Goal: Information Seeking & Learning: Learn about a topic

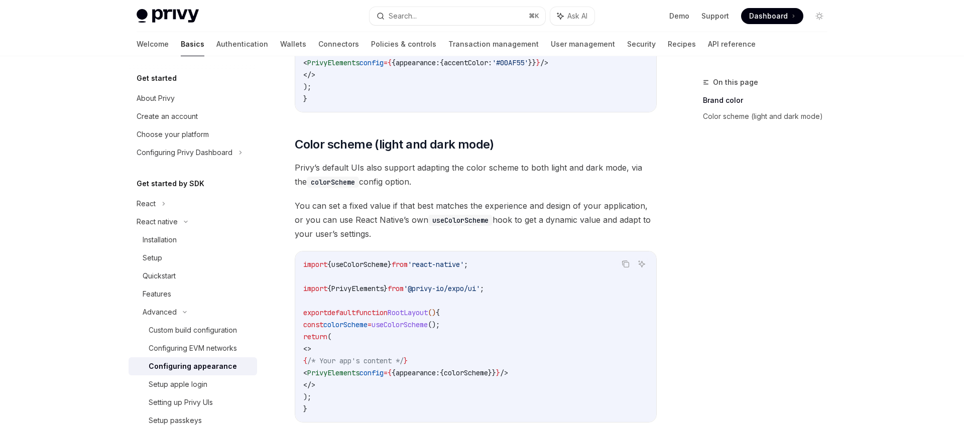
scroll to position [313, 0]
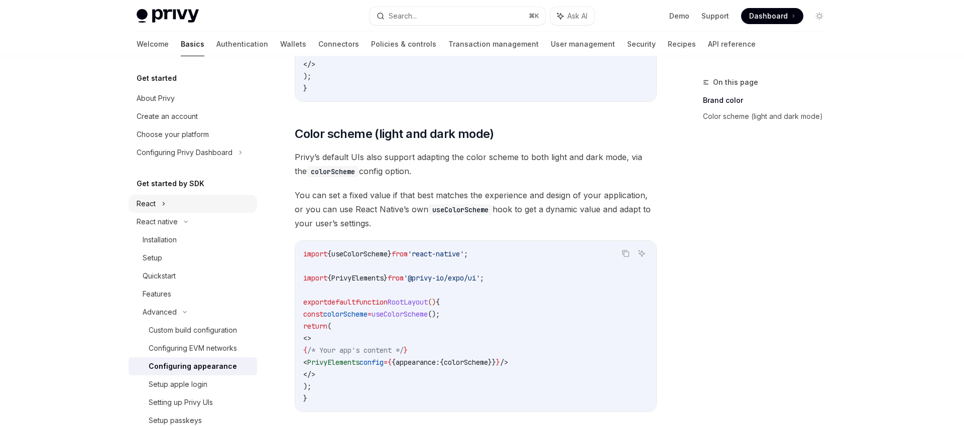
click at [141, 209] on div "React" at bounding box center [146, 204] width 19 height 12
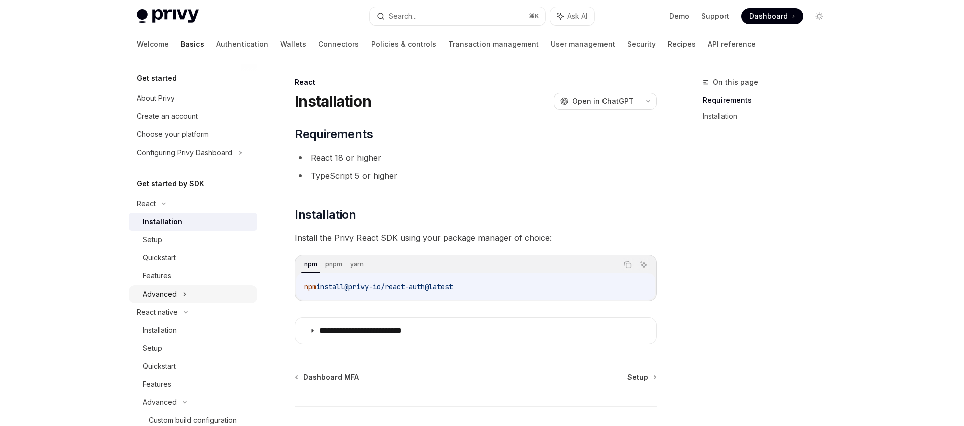
click at [173, 294] on div "Advanced" at bounding box center [160, 294] width 34 height 12
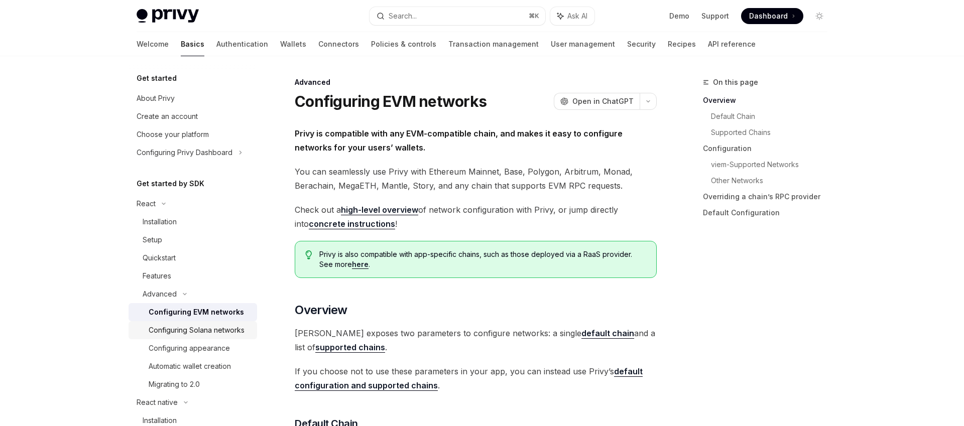
click at [189, 339] on link "Configuring Solana networks" at bounding box center [193, 330] width 129 height 18
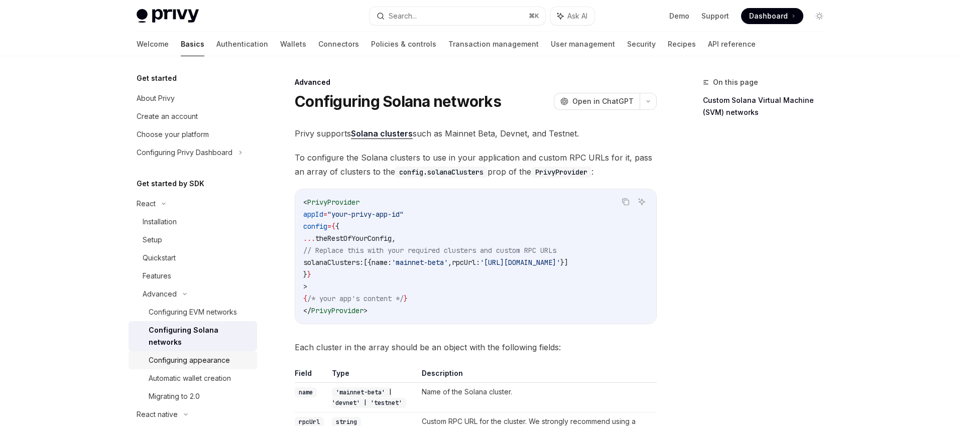
click at [189, 355] on div "Configuring appearance" at bounding box center [189, 361] width 81 height 12
type textarea "*"
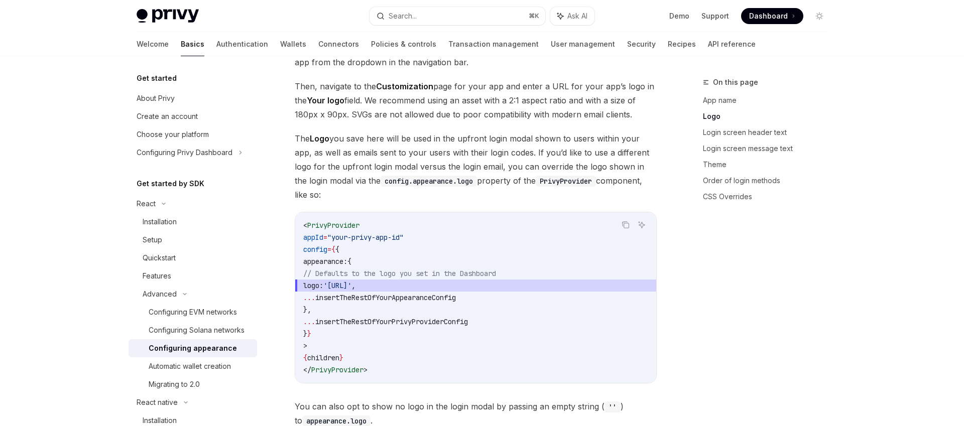
scroll to position [400, 0]
drag, startPoint x: 370, startPoint y: 281, endPoint x: 485, endPoint y: 282, distance: 115.0
click at [456, 293] on span "insertTheRestOfYourAppearanceConfig" at bounding box center [385, 297] width 141 height 9
drag, startPoint x: 500, startPoint y: 282, endPoint x: 343, endPoint y: 282, distance: 156.7
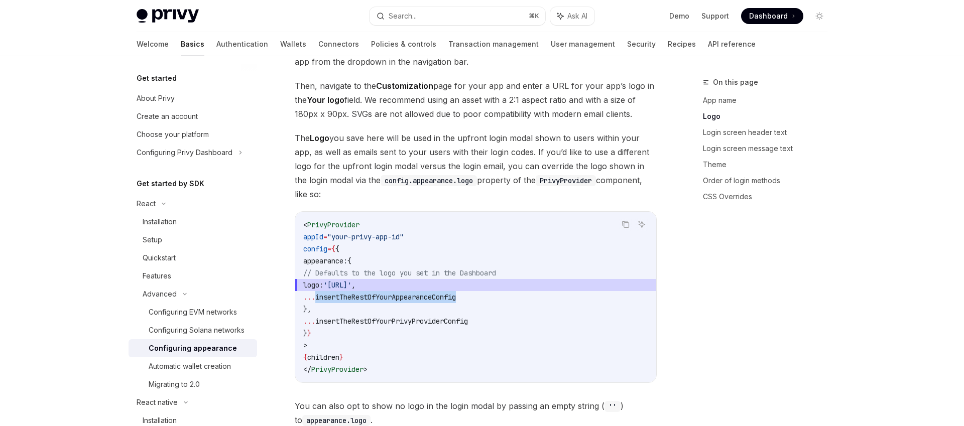
click at [343, 282] on code "< PrivyProvider appId = "your-privy-app-id" config = { { appearance: { // Defau…" at bounding box center [475, 297] width 345 height 157
click at [343, 293] on span "insertTheRestOfYourAppearanceConfig" at bounding box center [385, 297] width 141 height 9
drag, startPoint x: 354, startPoint y: 282, endPoint x: 514, endPoint y: 279, distance: 160.7
click at [514, 279] on code "< PrivyProvider appId = "your-privy-app-id" config = { { appearance: { // Defau…" at bounding box center [475, 297] width 345 height 157
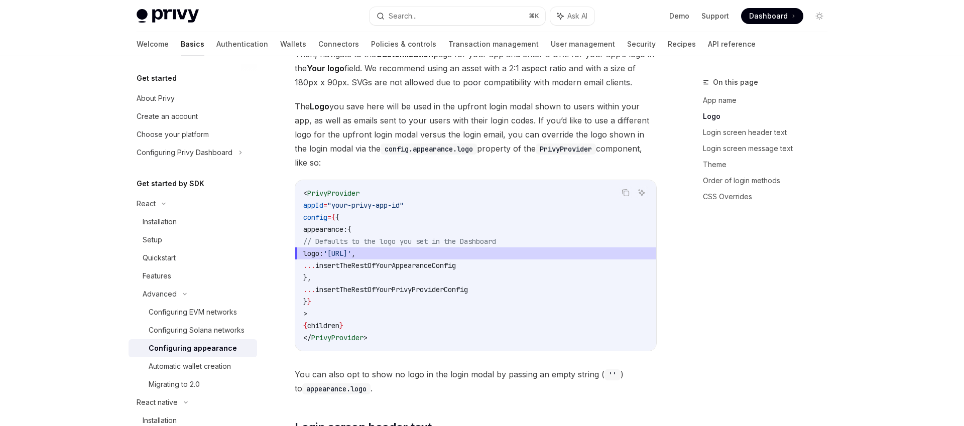
scroll to position [516, 0]
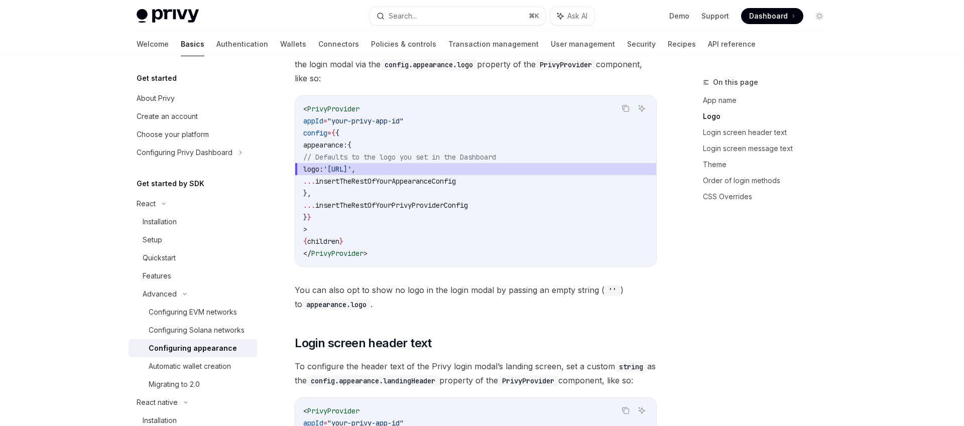
click at [388, 201] on span "insertTheRestOfYourPrivyProviderConfig" at bounding box center [391, 205] width 153 height 9
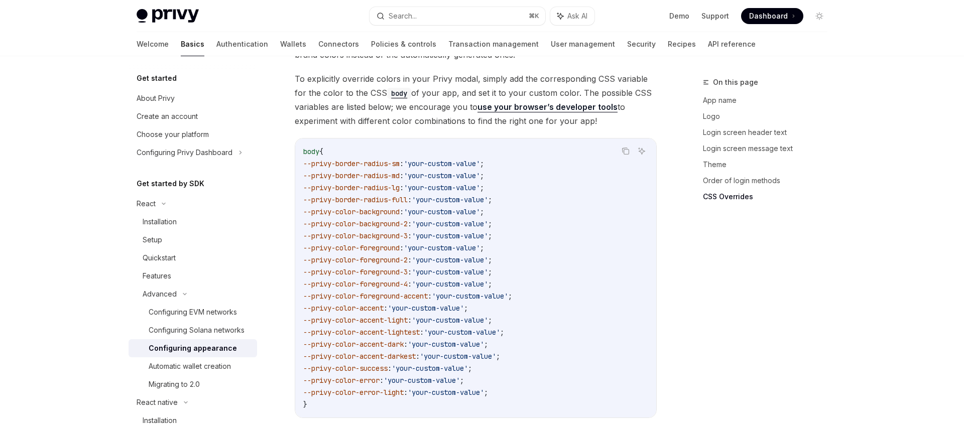
scroll to position [2462, 0]
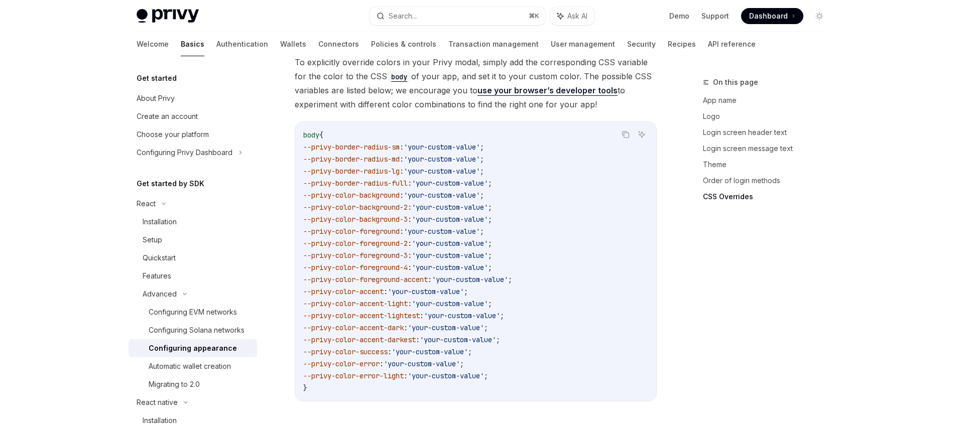
click at [408, 239] on span "--privy-color-foreground-2" at bounding box center [355, 243] width 104 height 9
click at [465, 236] on code "body { --privy-border-radius-sm : 'your-custom-value' ; --privy-border-radius-m…" at bounding box center [475, 261] width 345 height 265
click at [398, 155] on span "--privy-border-radius-md" at bounding box center [351, 159] width 96 height 9
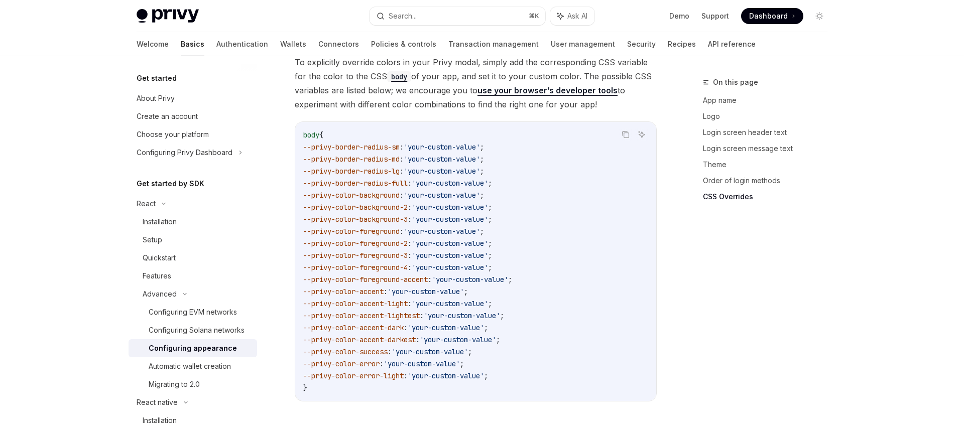
click at [391, 179] on span "--privy-border-radius-full" at bounding box center [355, 183] width 104 height 9
click at [379, 191] on span "--privy-color-background" at bounding box center [351, 195] width 96 height 9
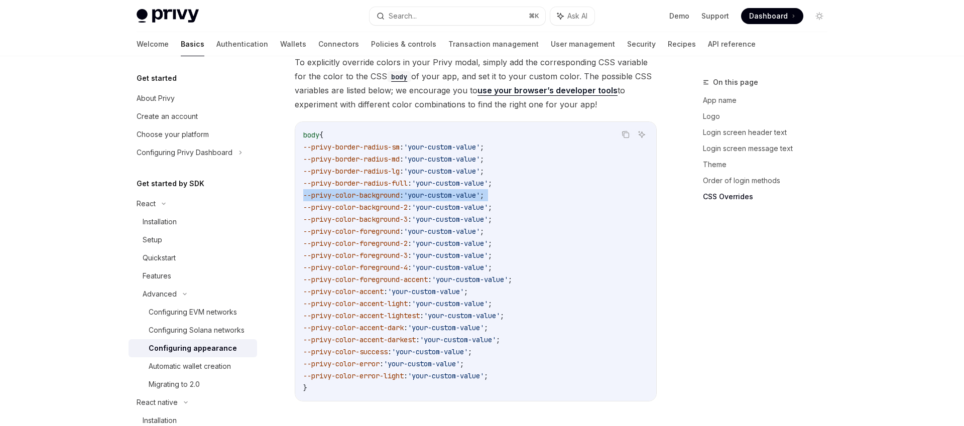
click at [390, 191] on span "--privy-color-background" at bounding box center [351, 195] width 96 height 9
click at [385, 203] on span "--privy-color-background-2" at bounding box center [355, 207] width 104 height 9
drag, startPoint x: 391, startPoint y: 353, endPoint x: 321, endPoint y: 339, distance: 71.2
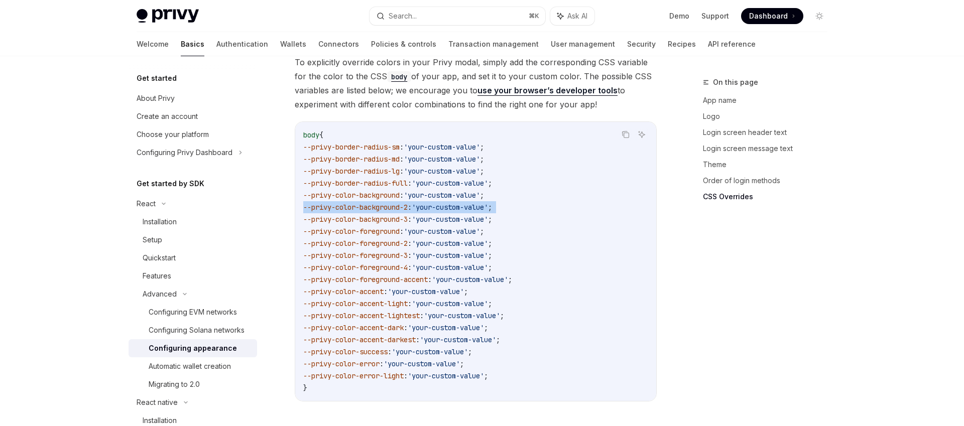
click at [321, 339] on code "body { --privy-border-radius-sm : 'your-custom-value' ; --privy-border-radius-m…" at bounding box center [475, 261] width 345 height 265
click at [321, 348] on span "--privy-color-success" at bounding box center [345, 352] width 84 height 9
click at [352, 275] on span "--privy-color-foreground-accent" at bounding box center [365, 279] width 125 height 9
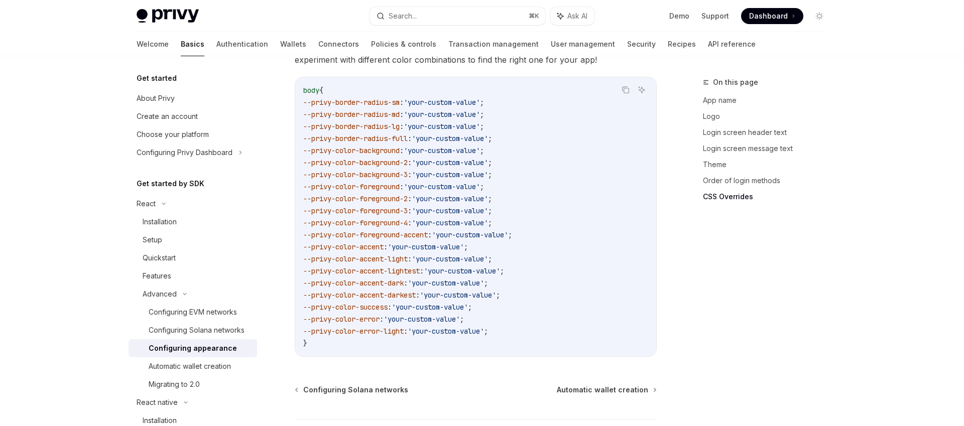
scroll to position [2473, 0]
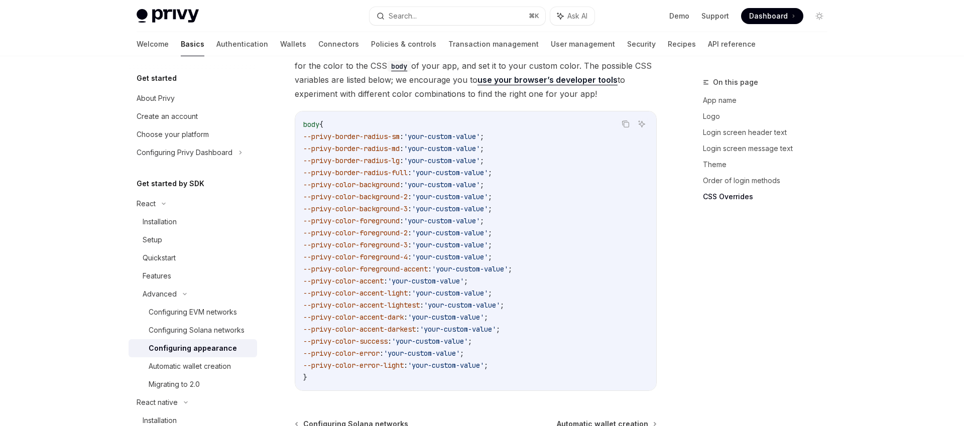
click at [389, 241] on span "--privy-color-foreground-3" at bounding box center [355, 245] width 104 height 9
drag, startPoint x: 397, startPoint y: 220, endPoint x: 409, endPoint y: 214, distance: 14.2
click at [397, 229] on span "--privy-color-foreground-2" at bounding box center [355, 233] width 104 height 9
click at [408, 229] on span "--privy-color-foreground-2" at bounding box center [355, 233] width 104 height 9
click at [389, 237] on code "body { --privy-border-radius-sm : 'your-custom-value' ; --privy-border-radius-m…" at bounding box center [475, 251] width 345 height 265
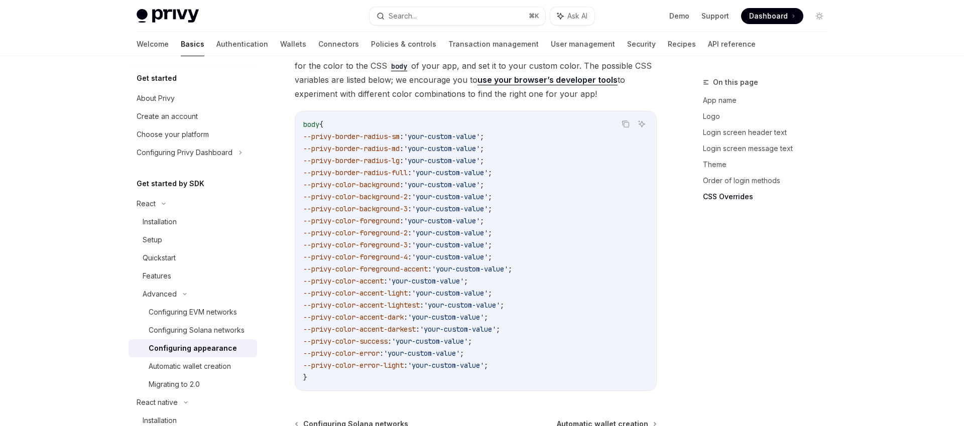
click at [408, 229] on span "--privy-color-foreground-2" at bounding box center [355, 233] width 104 height 9
click at [412, 229] on span ":" at bounding box center [410, 233] width 4 height 9
drag, startPoint x: 313, startPoint y: 241, endPoint x: 420, endPoint y: 238, distance: 107.0
click at [408, 253] on span "--privy-color-foreground-4" at bounding box center [355, 257] width 104 height 9
copy span "--privy-color-foreground-4"
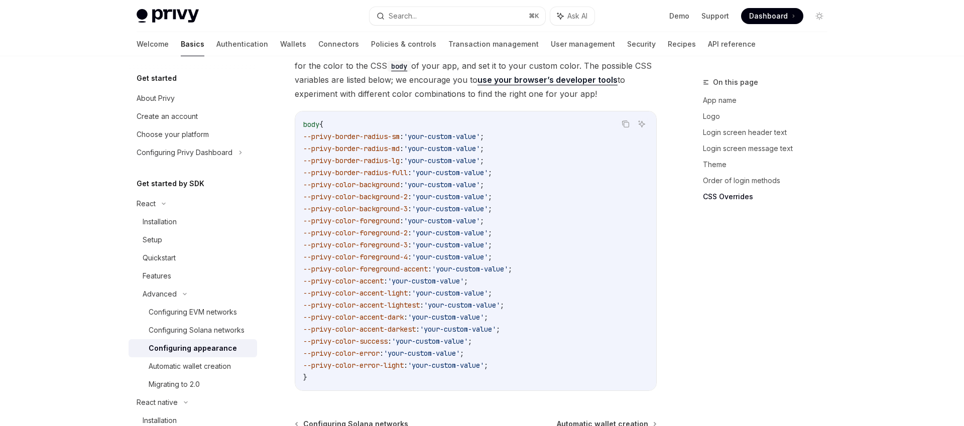
click at [428, 265] on span "--privy-color-foreground-accent" at bounding box center [365, 269] width 125 height 9
drag, startPoint x: 313, startPoint y: 171, endPoint x: 415, endPoint y: 167, distance: 102.1
click at [415, 180] on span "--privy-color-background : 'your-custom-value' ;" at bounding box center [393, 184] width 181 height 9
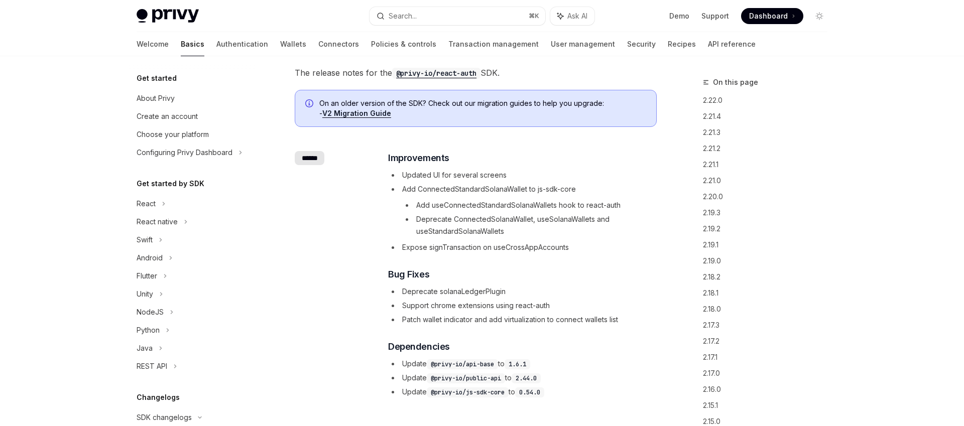
scroll to position [195, 0]
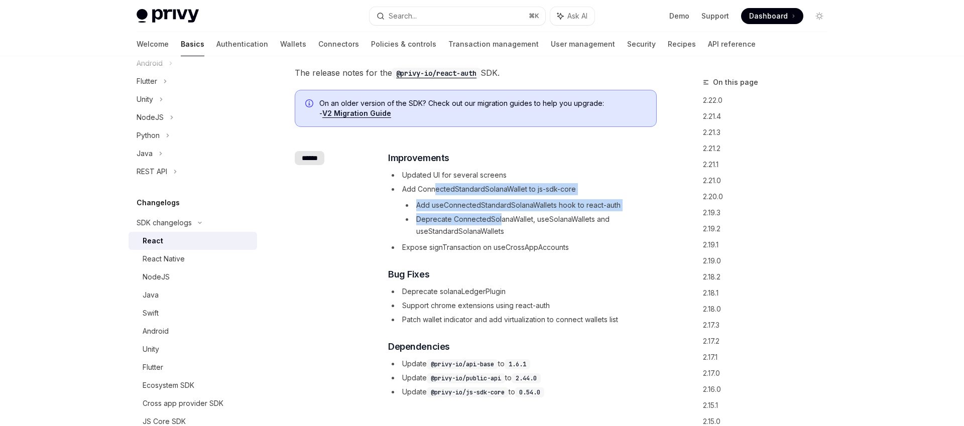
drag, startPoint x: 437, startPoint y: 188, endPoint x: 499, endPoint y: 216, distance: 68.1
click at [499, 216] on li "Add ConnectedStandardSolanaWallet to js-sdk-core Add useConnectedStandardSolana…" at bounding box center [522, 210] width 268 height 54
click at [499, 216] on li "Deprecate ConnectedSolanaWallet, useSolanaWallets and useStandardSolanaWallets" at bounding box center [529, 225] width 254 height 24
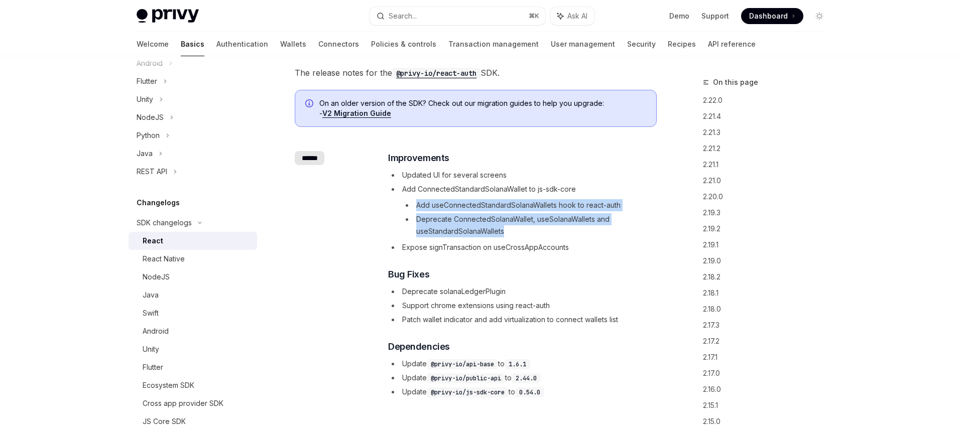
drag, startPoint x: 414, startPoint y: 203, endPoint x: 513, endPoint y: 236, distance: 104.8
click at [513, 236] on ul "Add useConnectedStandardSolanaWallets hook to react-auth Deprecate ConnectedSol…" at bounding box center [529, 218] width 254 height 38
click at [513, 236] on li "Deprecate ConnectedSolanaWallet, useSolanaWallets and useStandardSolanaWallets" at bounding box center [529, 225] width 254 height 24
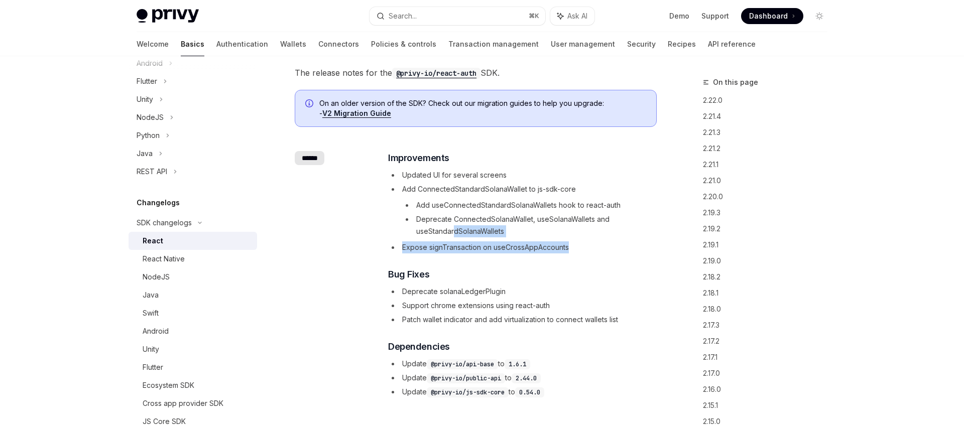
drag, startPoint x: 574, startPoint y: 250, endPoint x: 455, endPoint y: 226, distance: 121.6
click at [455, 226] on ul "Updated UI for several screens Add ConnectedStandardSolanaWallet to js-sdk-core…" at bounding box center [522, 211] width 268 height 84
click at [455, 226] on li "Deprecate ConnectedSolanaWallet, useSolanaWallets and useStandardSolanaWallets" at bounding box center [529, 225] width 254 height 24
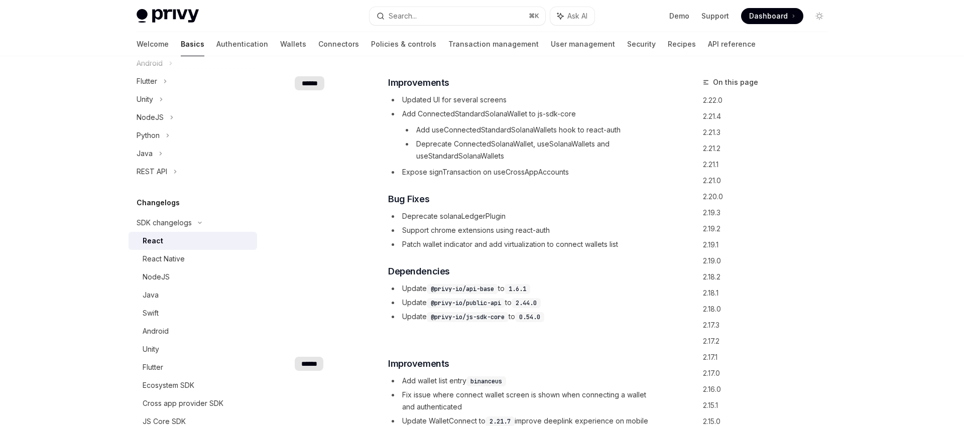
scroll to position [137, 0]
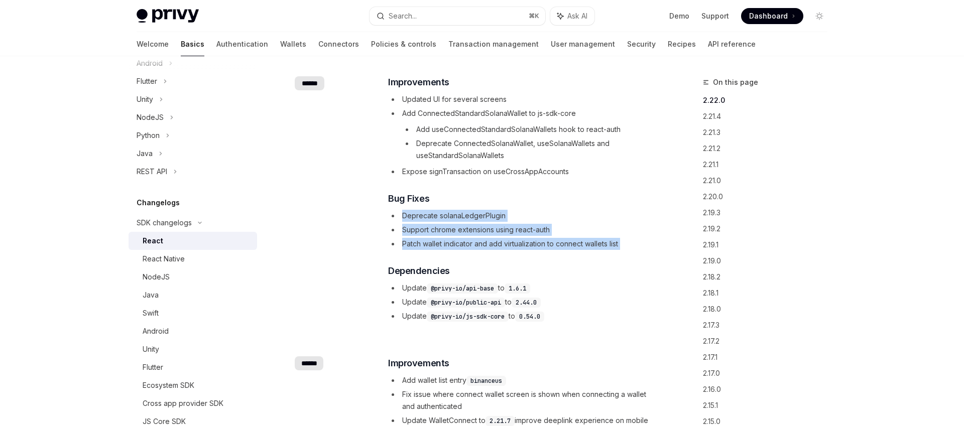
drag, startPoint x: 407, startPoint y: 213, endPoint x: 582, endPoint y: 250, distance: 178.7
click at [565, 251] on div "​ Improvements Updated UI for several screens Add ConnectedStandardSolanaWallet…" at bounding box center [522, 198] width 268 height 247
click at [583, 250] on div "​ Improvements Updated UI for several screens Add ConnectedStandardSolanaWallet…" at bounding box center [522, 198] width 268 height 247
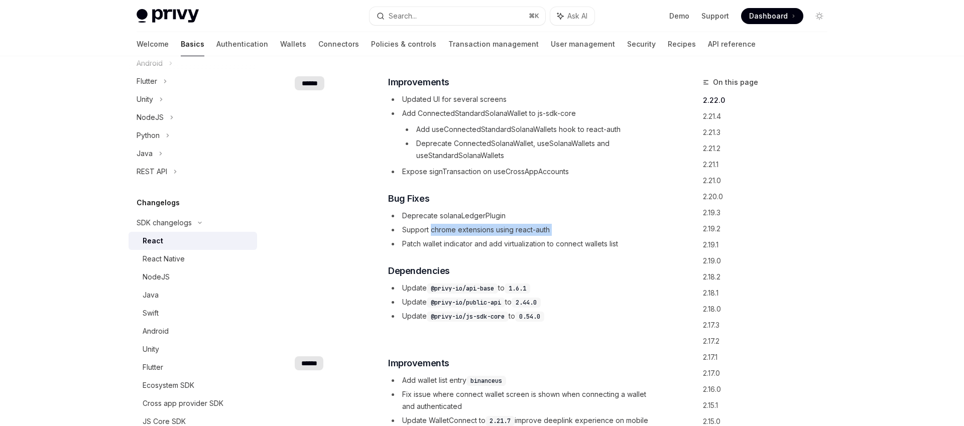
drag, startPoint x: 432, startPoint y: 229, endPoint x: 534, endPoint y: 236, distance: 102.2
click at [529, 237] on ul "Deprecate solanaLedgerPlugin Support chrome extensions using react-auth Patch w…" at bounding box center [522, 230] width 268 height 40
click at [534, 236] on ul "Deprecate solanaLedgerPlugin Support chrome extensions using react-auth Patch w…" at bounding box center [522, 230] width 268 height 40
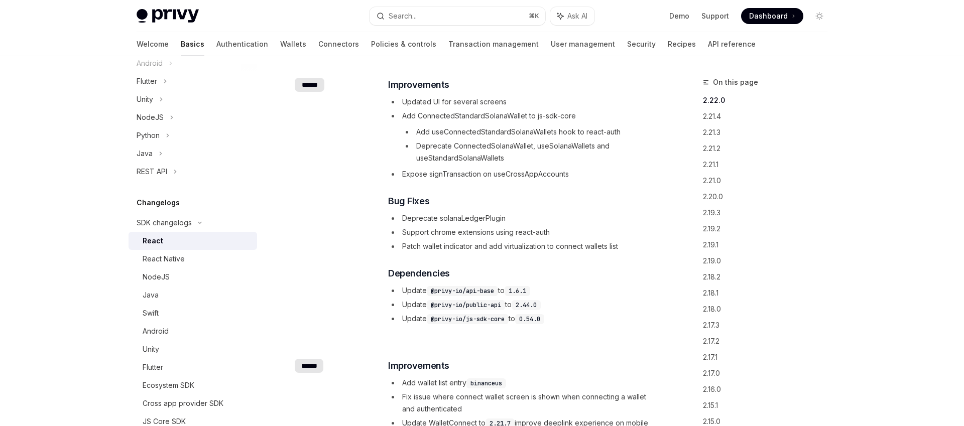
scroll to position [133, 0]
click at [471, 217] on li "Deprecate solanaLedgerPlugin" at bounding box center [522, 220] width 268 height 12
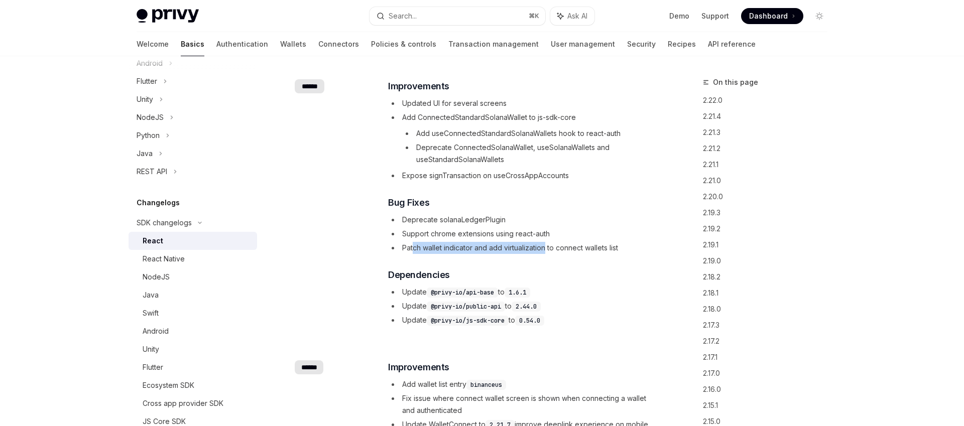
drag, startPoint x: 413, startPoint y: 247, endPoint x: 547, endPoint y: 247, distance: 134.6
click at [547, 247] on li "Patch wallet indicator and add virtualization to connect wallets list" at bounding box center [522, 248] width 268 height 12
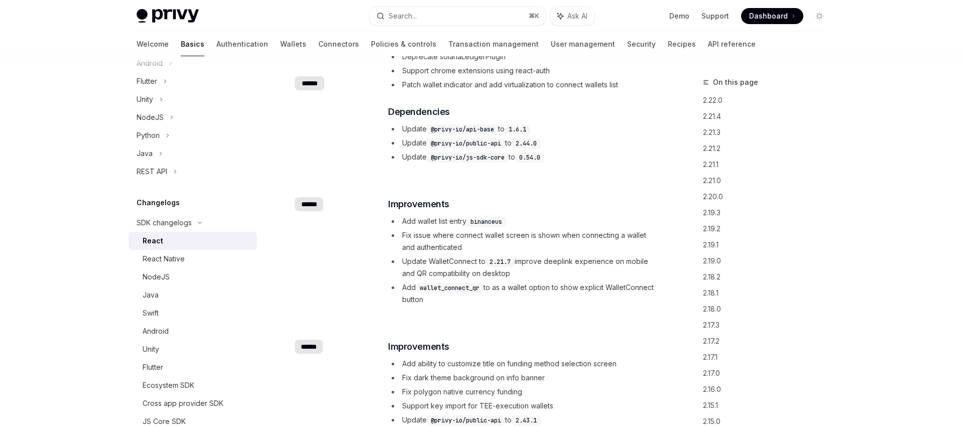
scroll to position [309, 0]
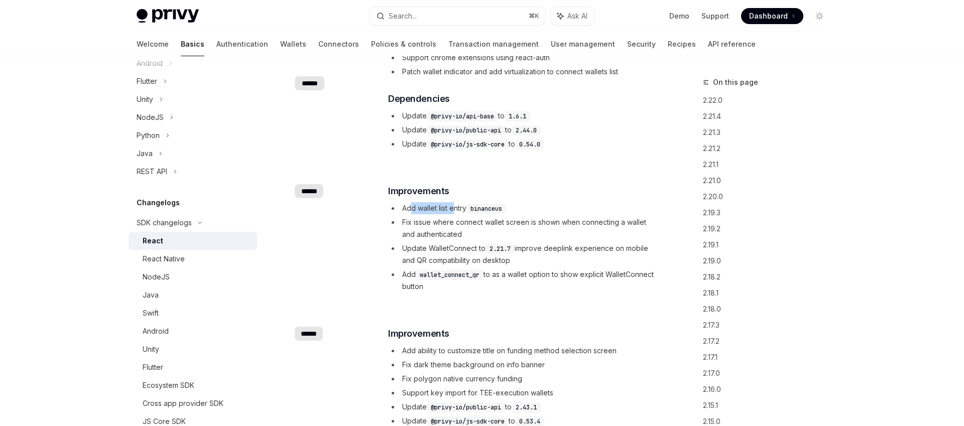
drag, startPoint x: 410, startPoint y: 208, endPoint x: 456, endPoint y: 211, distance: 45.8
click at [455, 211] on li "Add wallet list entry binanceus" at bounding box center [522, 208] width 268 height 12
click at [456, 211] on li "Add wallet list entry binanceus" at bounding box center [522, 208] width 268 height 12
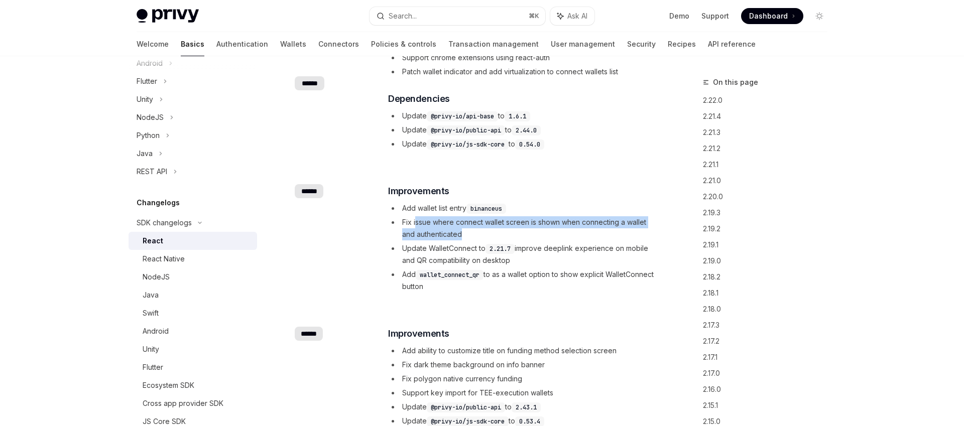
drag, startPoint x: 417, startPoint y: 219, endPoint x: 472, endPoint y: 236, distance: 57.5
click at [472, 236] on li "Fix issue where connect wallet screen is shown when connecting a wallet and aut…" at bounding box center [522, 228] width 268 height 24
drag, startPoint x: 427, startPoint y: 223, endPoint x: 482, endPoint y: 236, distance: 56.7
click at [482, 236] on li "Fix issue where connect wallet screen is shown when connecting a wallet and aut…" at bounding box center [522, 228] width 268 height 24
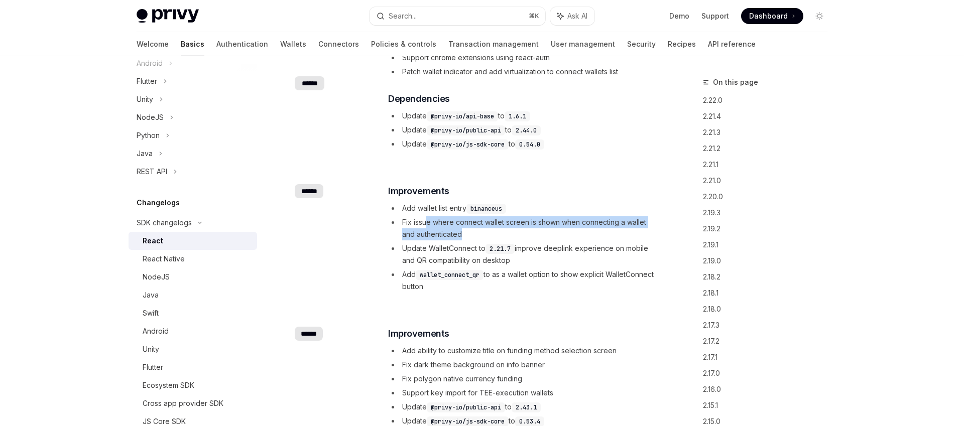
click at [482, 236] on li "Fix issue where connect wallet screen is shown when connecting a wallet and aut…" at bounding box center [522, 228] width 268 height 24
drag, startPoint x: 438, startPoint y: 248, endPoint x: 574, endPoint y: 258, distance: 136.5
click at [574, 258] on li "Update WalletConnect to 2.21.7 improve deeplink experience on mobile and QR com…" at bounding box center [522, 255] width 268 height 24
click at [306, 188] on div "******" at bounding box center [309, 191] width 29 height 14
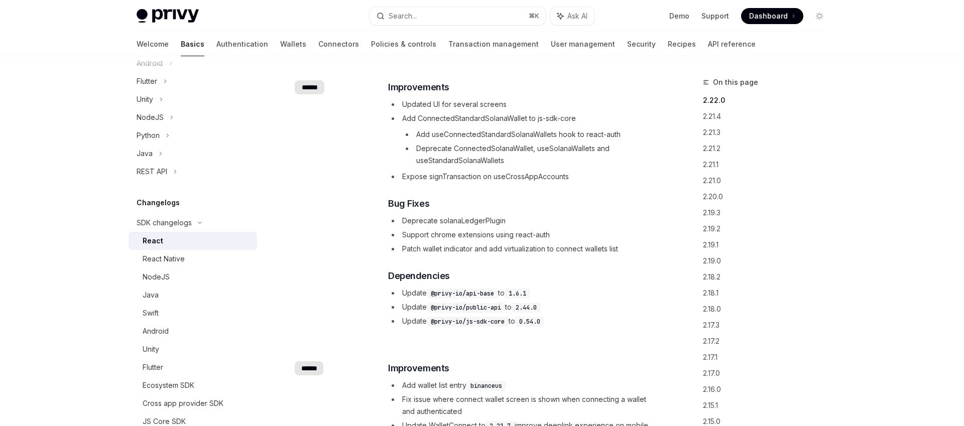
scroll to position [103, 0]
